Goal: Task Accomplishment & Management: Manage account settings

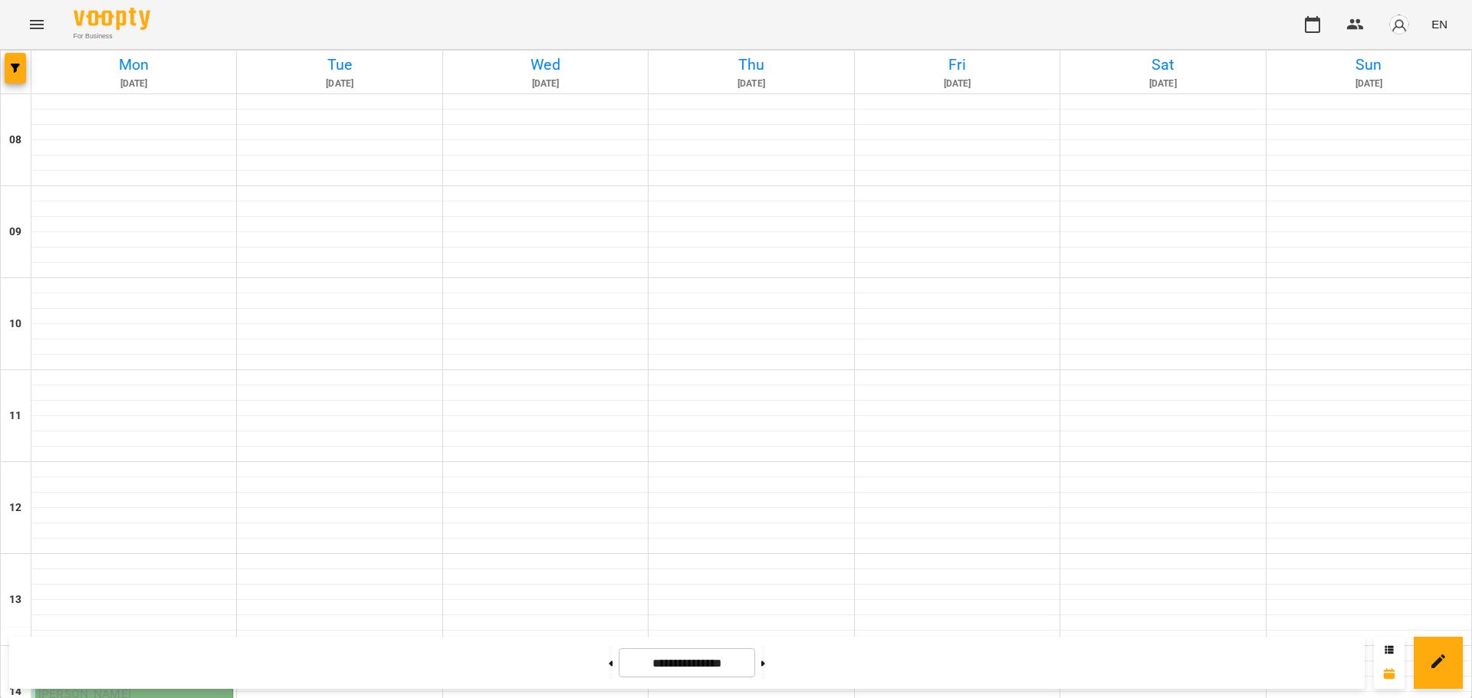
scroll to position [507, 0]
click at [176, 685] on p "[PERSON_NAME]" at bounding box center [133, 694] width 191 height 18
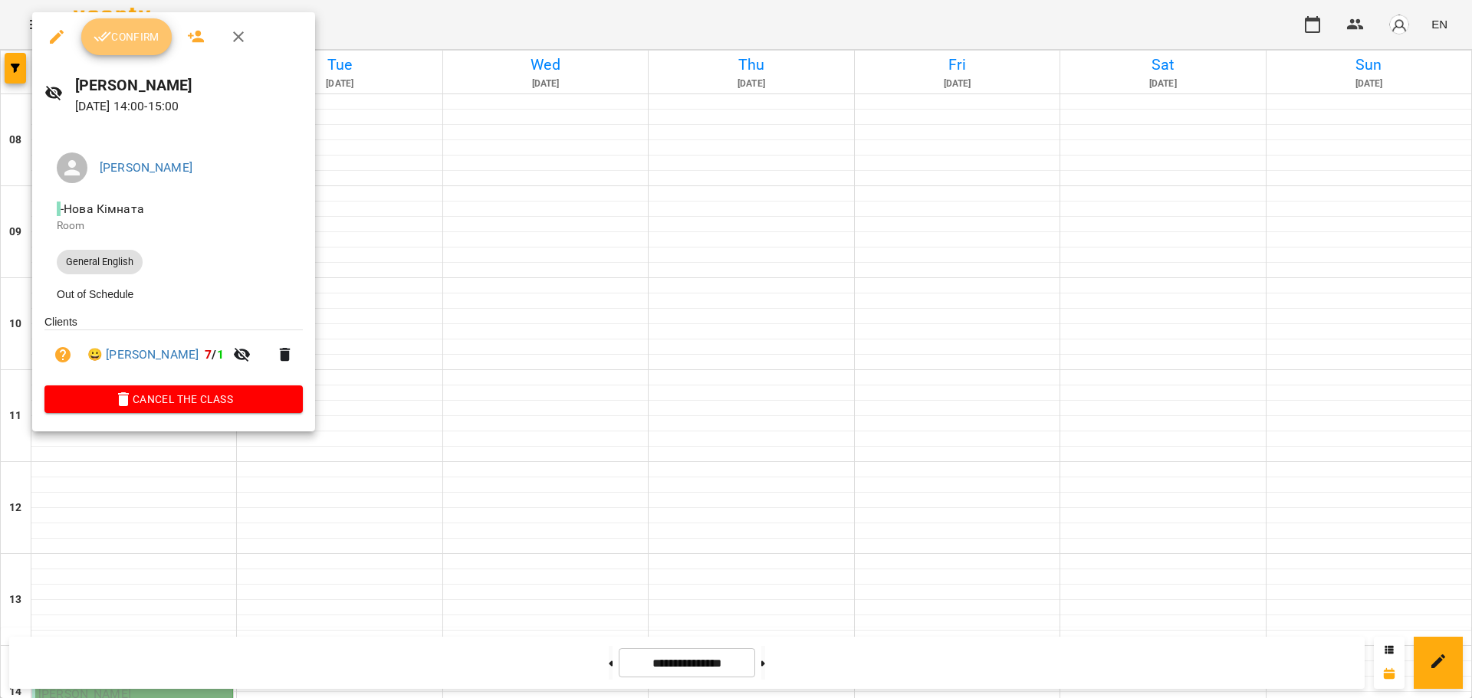
click at [134, 33] on span "Confirm" at bounding box center [127, 37] width 66 height 18
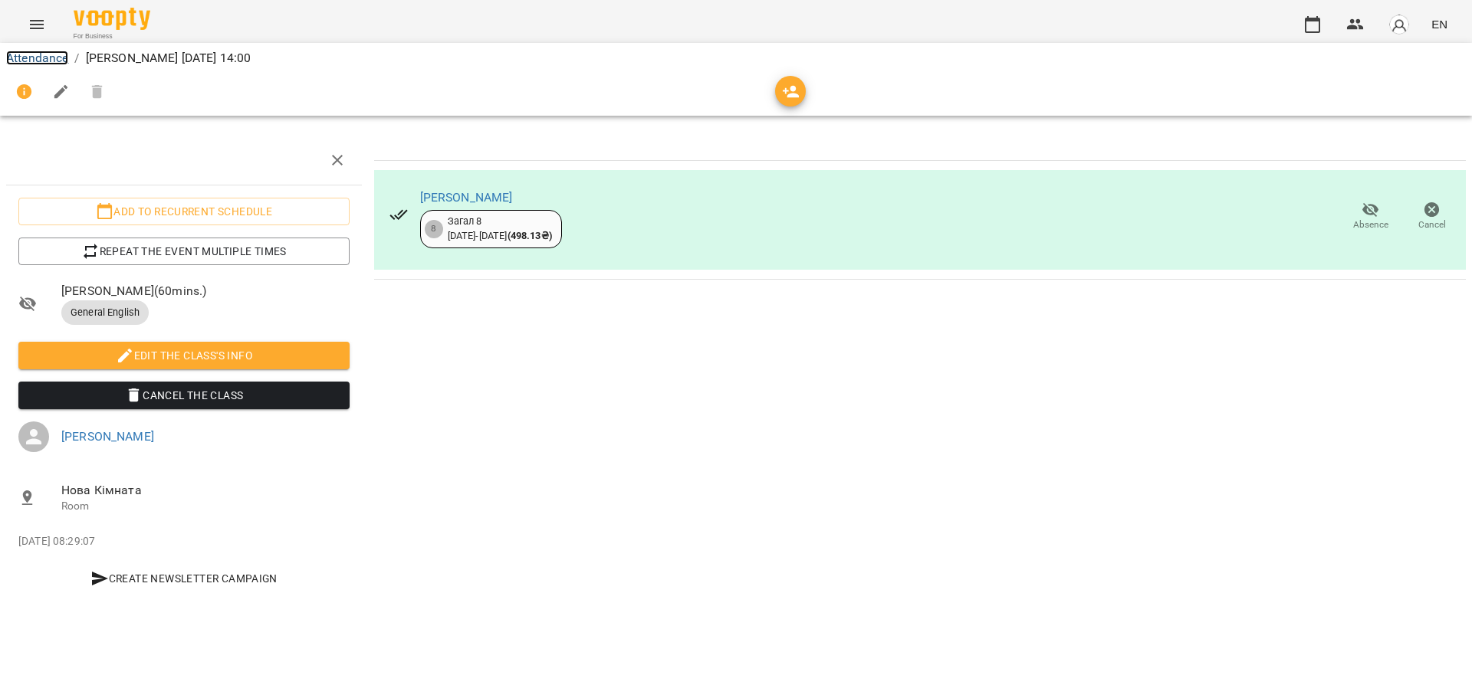
click at [40, 51] on link "Attendance" at bounding box center [37, 58] width 62 height 15
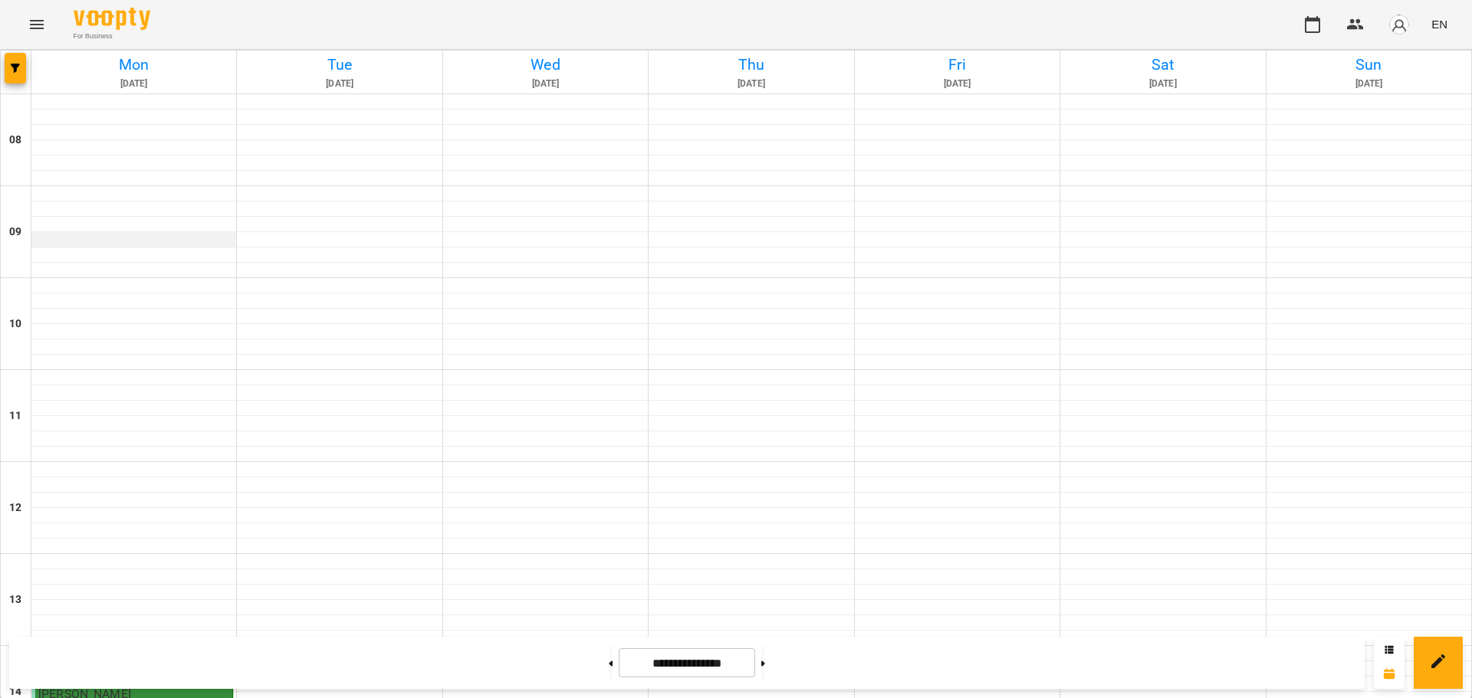
scroll to position [350, 0]
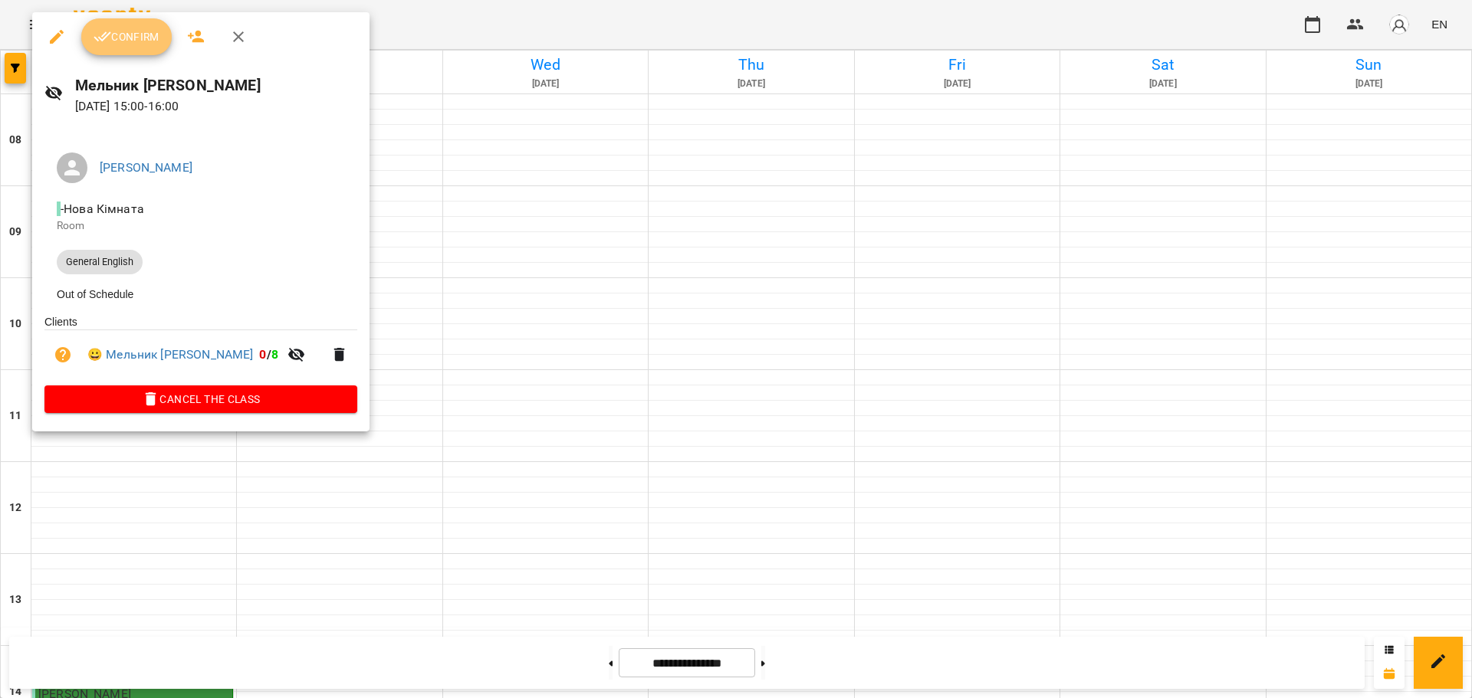
click at [130, 30] on span "Confirm" at bounding box center [127, 37] width 66 height 18
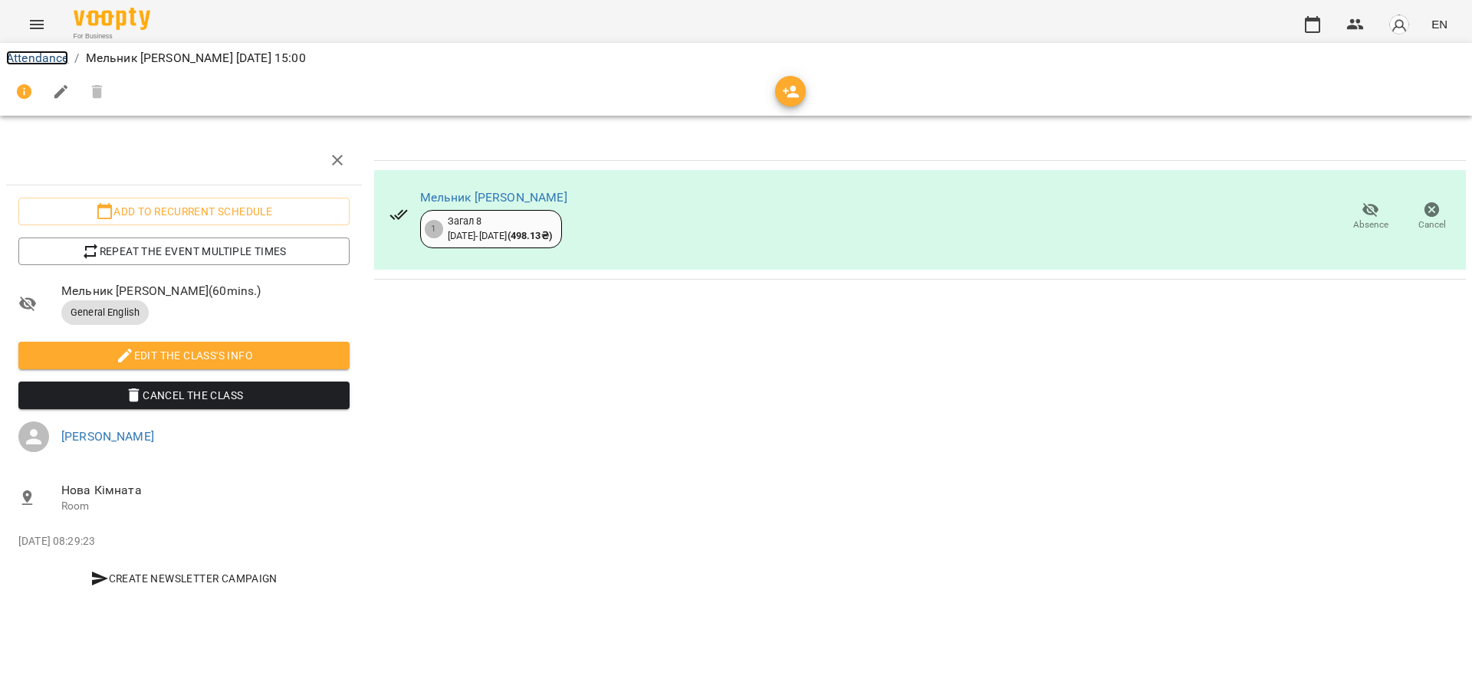
click at [54, 55] on link "Attendance" at bounding box center [37, 58] width 62 height 15
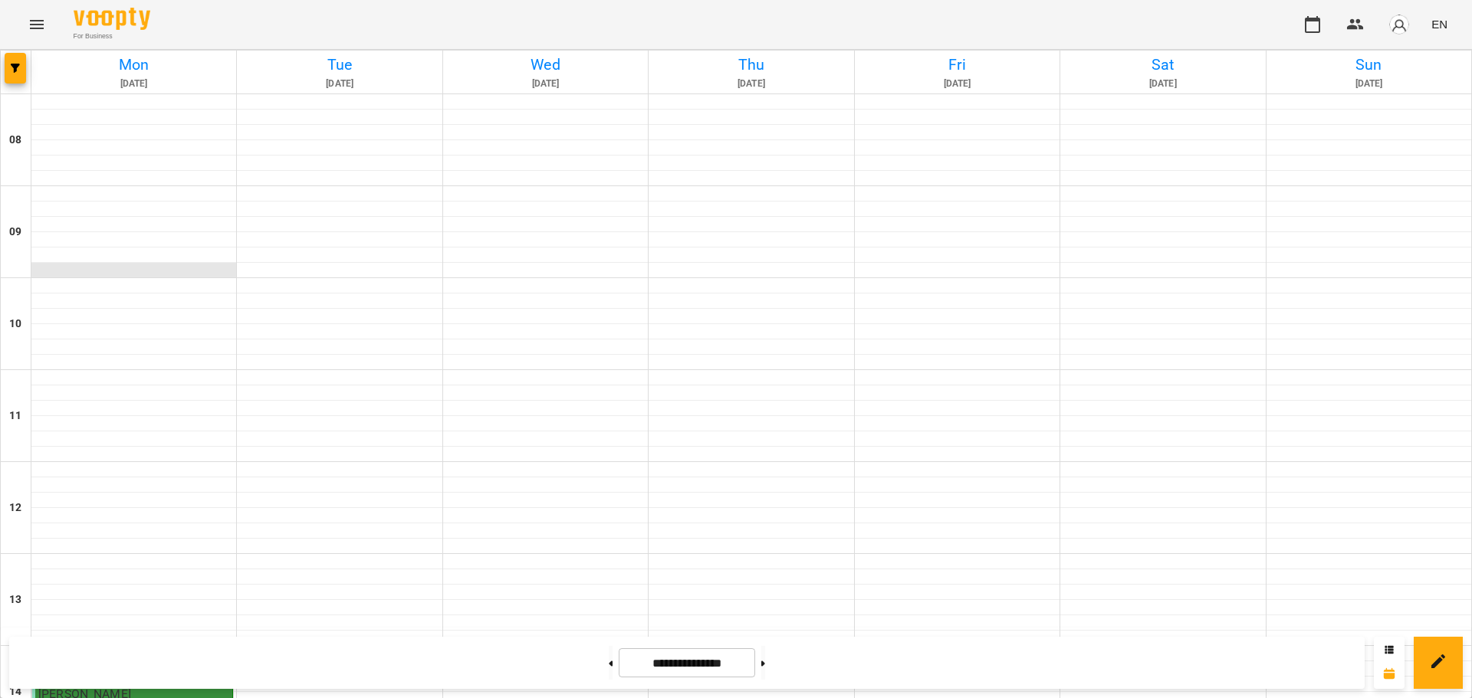
scroll to position [477, 0]
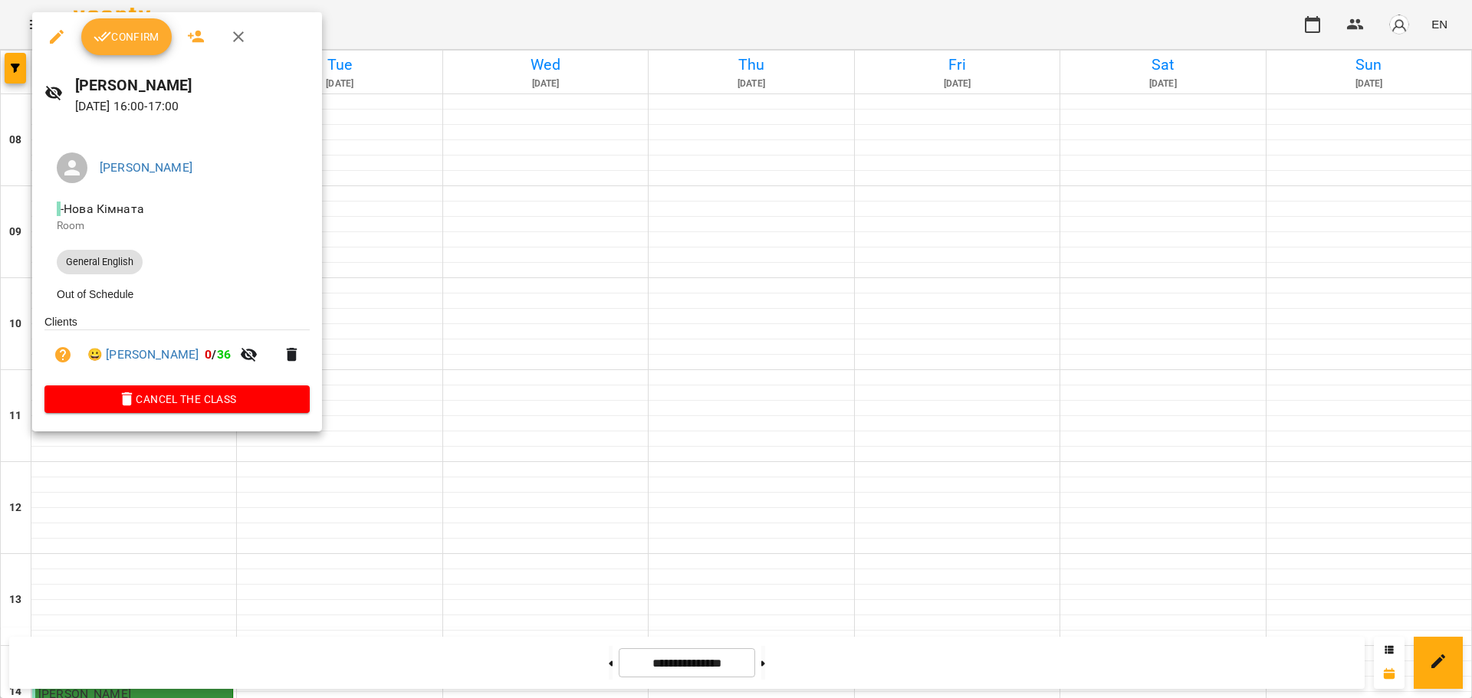
click at [137, 32] on span "Confirm" at bounding box center [127, 37] width 66 height 18
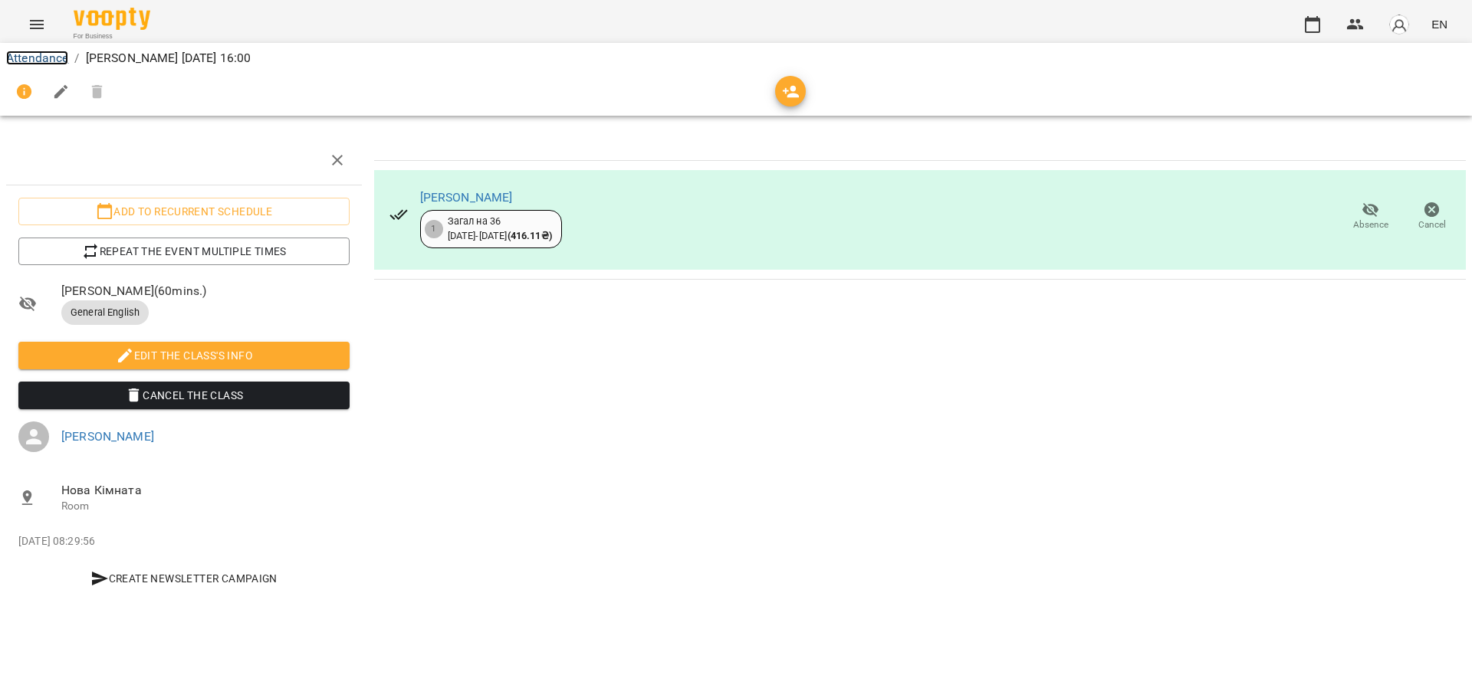
click at [48, 54] on link "Attendance" at bounding box center [37, 58] width 62 height 15
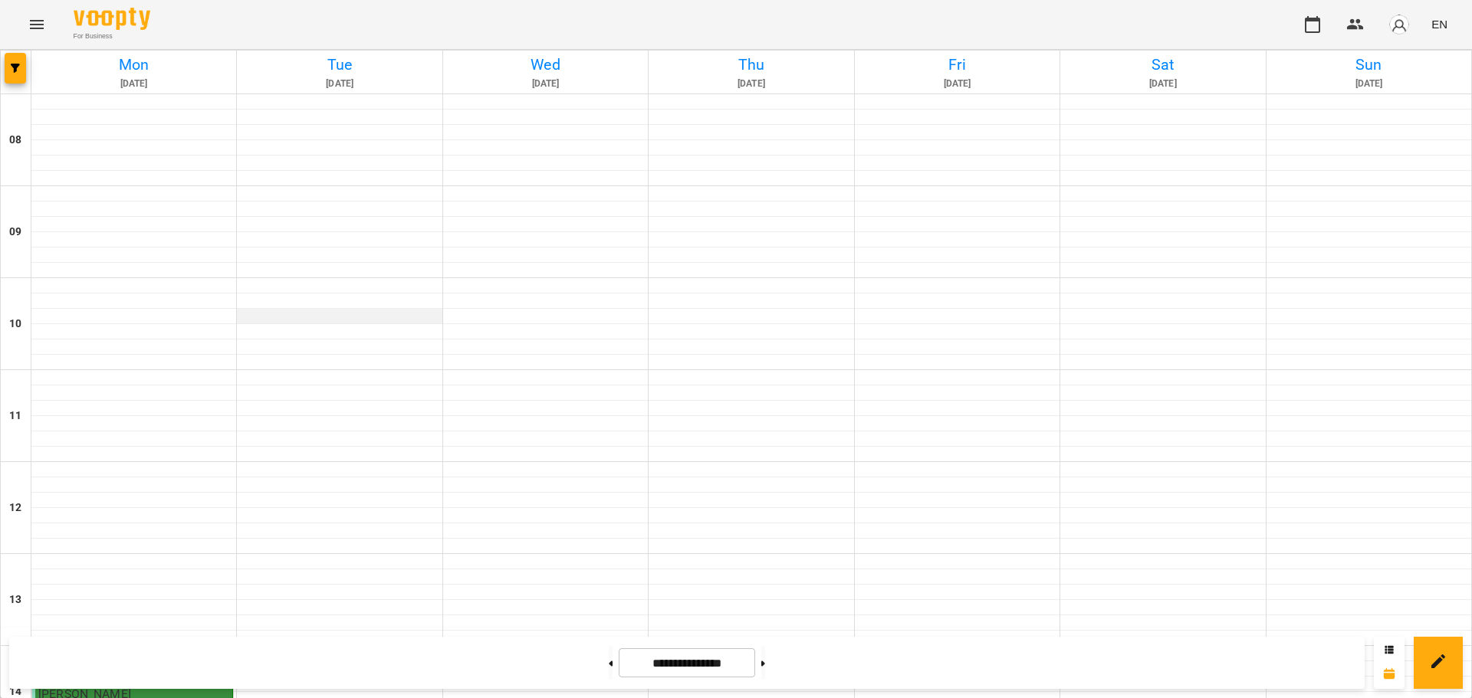
scroll to position [375, 0]
